Goal: Task Accomplishment & Management: Complete application form

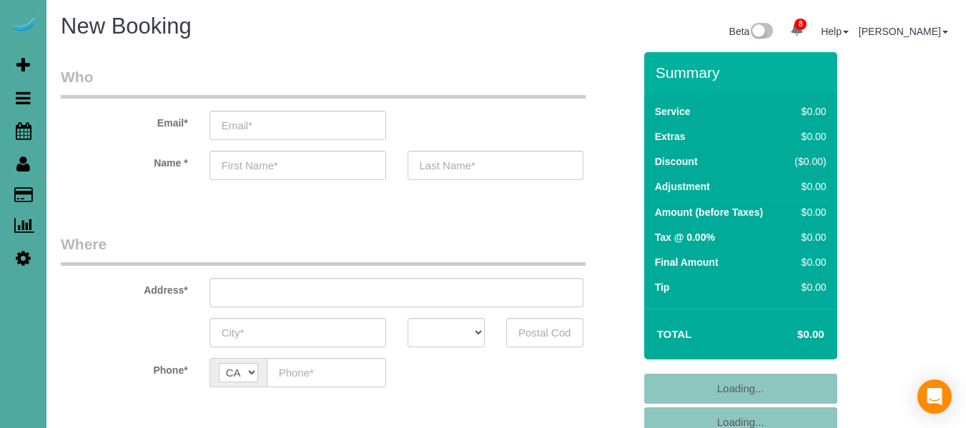
select select "number:1"
select select "object:2237"
drag, startPoint x: 278, startPoint y: 115, endPoint x: 284, endPoint y: 134, distance: 19.7
click at [278, 115] on input "email" at bounding box center [298, 125] width 177 height 29
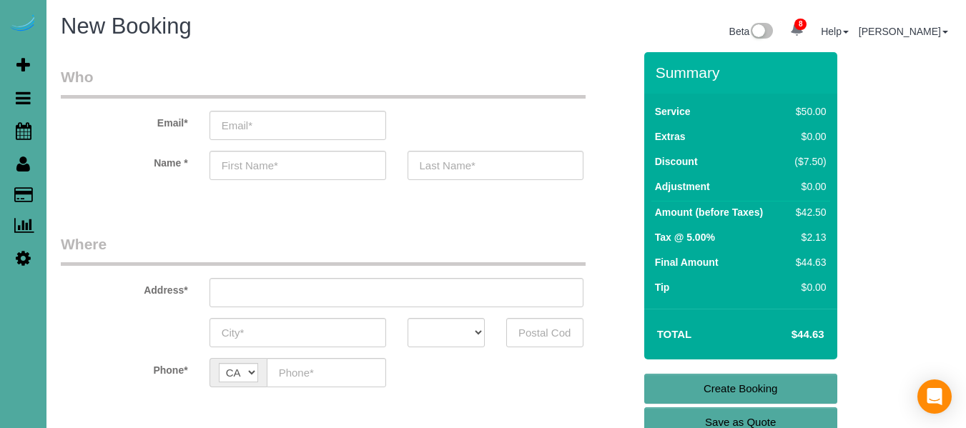
type input "[EMAIL_ADDRESS][DOMAIN_NAME]"
type input "santosh"
type input "[PERSON_NAME]"
type input "#46 [PERSON_NAME] SHIVRAMACHARI NILAYA FIRST FLOOR"
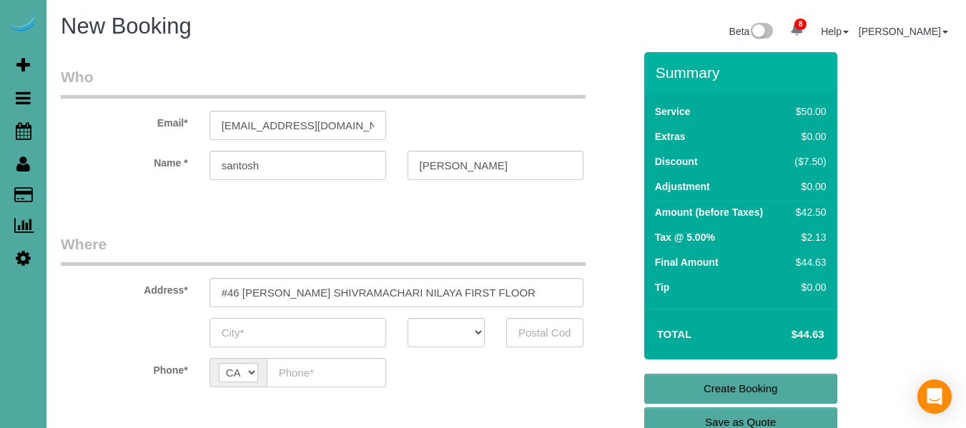
type input "[GEOGRAPHIC_DATA]"
type input "560062"
type input "08550036186"
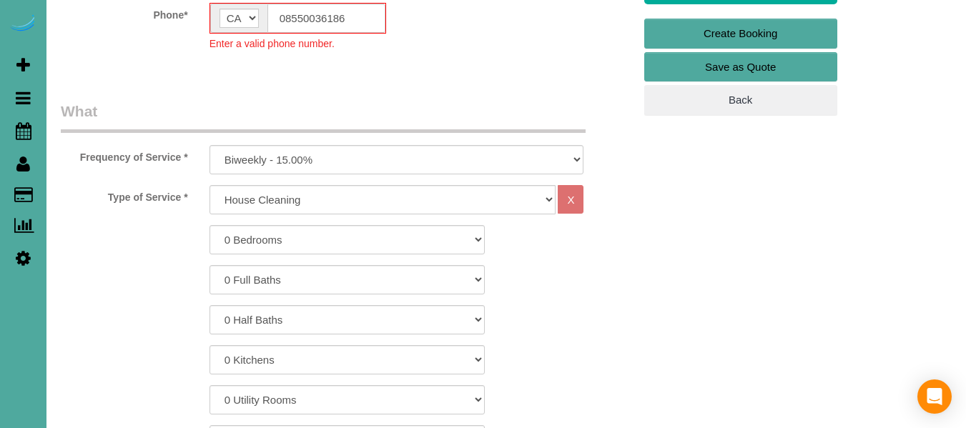
scroll to position [358, 0]
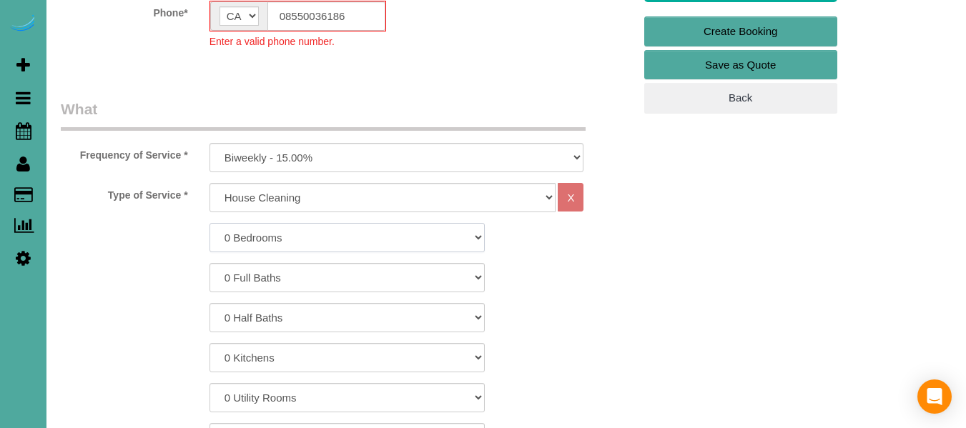
click at [291, 237] on select "0 Bedrooms 1 Bedroom 2 Bedrooms 3 Bedrooms 4 Bedrooms 5 Bedrooms 6 Bedrooms" at bounding box center [347, 237] width 275 height 29
select select "1"
click at [210, 223] on select "0 Bedrooms 1 Bedroom 2 Bedrooms 3 Bedrooms 4 Bedrooms 5 Bedrooms 6 Bedrooms" at bounding box center [347, 237] width 275 height 29
click at [296, 270] on select "0 Full Baths 1 Full Bath 2 Full Baths 3 Full Baths 4 Full Baths 5 Full Baths 6 …" at bounding box center [347, 277] width 275 height 29
click at [561, 307] on div "0 Half Baths 1 Half Bath 2 Half Baths 3 Half Baths 4 Half Baths 5 Half Baths 6 …" at bounding box center [347, 317] width 594 height 29
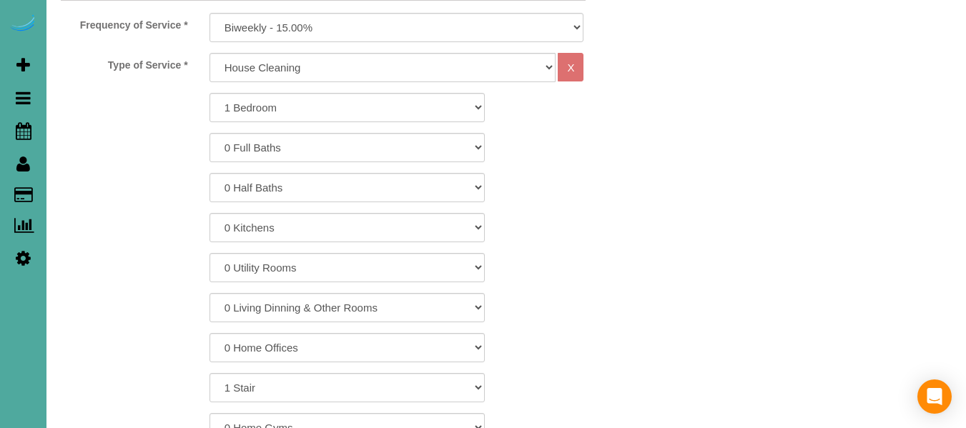
scroll to position [501, 0]
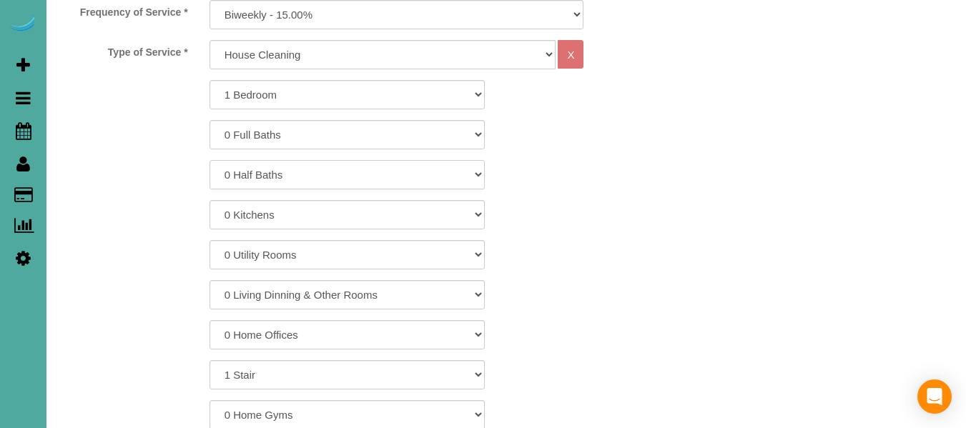
click at [315, 169] on select "0 Half Baths 1 Half Bath 2 Half Baths 3 Half Baths 4 Half Baths 5 Half Baths 6 …" at bounding box center [347, 174] width 275 height 29
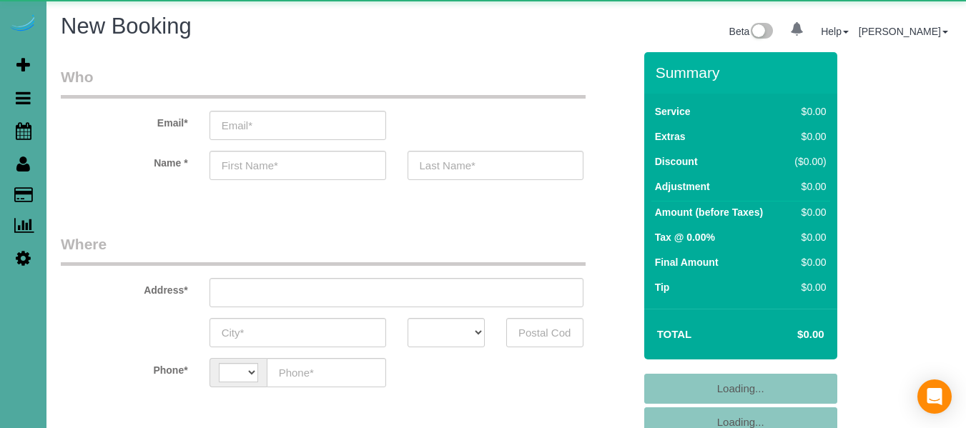
select select "number:1"
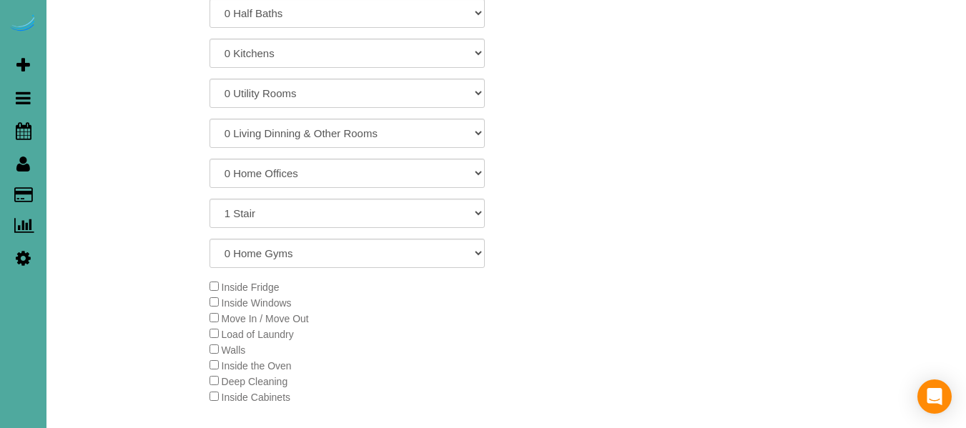
select select "string:CA"
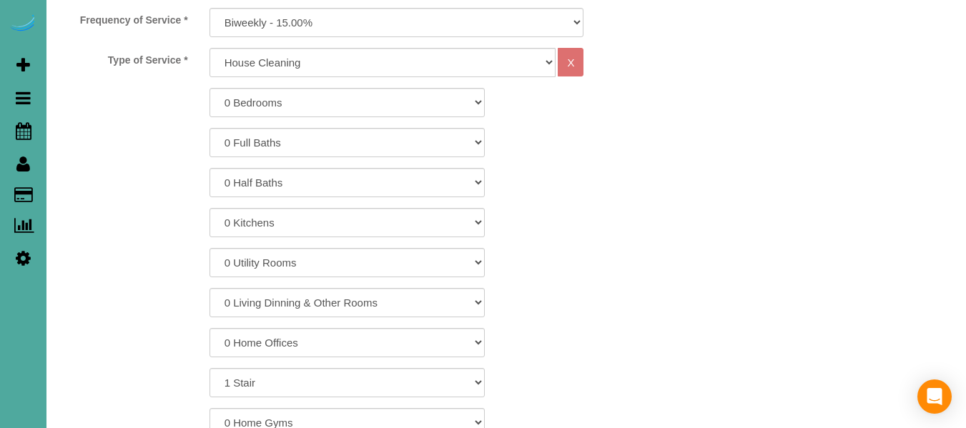
select select "object:1051"
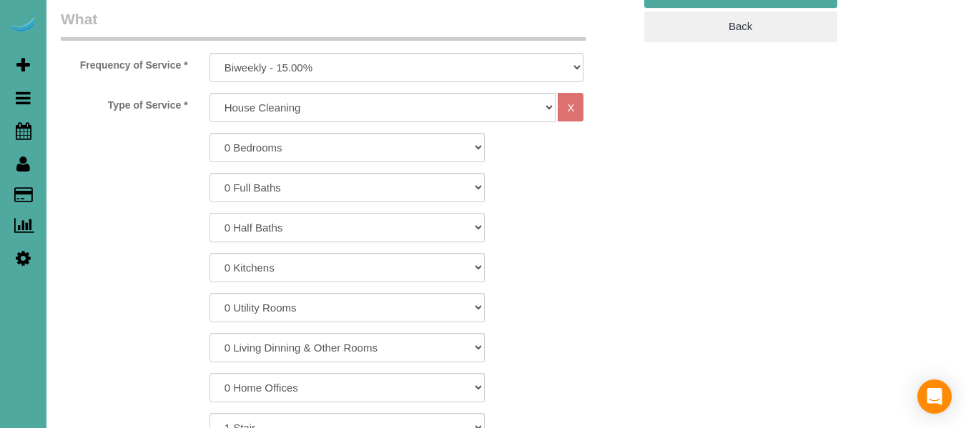
click at [328, 225] on select "0 Half Baths 1 Half Bath 2 Half Baths 3 Half Baths 4 Half Baths 5 Half Baths 6 …" at bounding box center [347, 227] width 275 height 29
click at [333, 223] on select "0 Half Baths 1 Half Bath 2 Half Baths 3 Half Baths 4 Half Baths 5 Half Baths 6 …" at bounding box center [347, 227] width 275 height 29
